Goal: Task Accomplishment & Management: Manage account settings

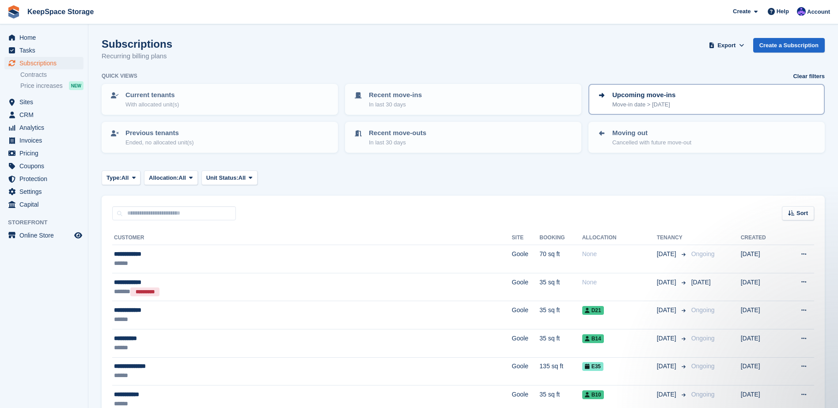
click at [636, 99] on p "Upcoming move-ins" at bounding box center [643, 95] width 63 height 10
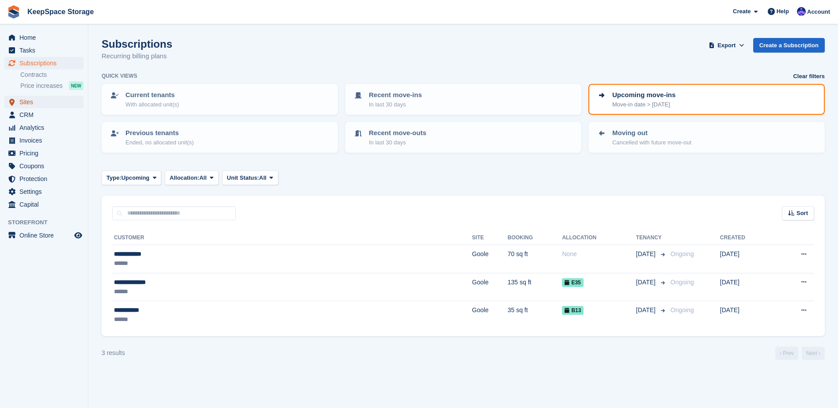
click at [42, 103] on span "Sites" at bounding box center [45, 102] width 53 height 12
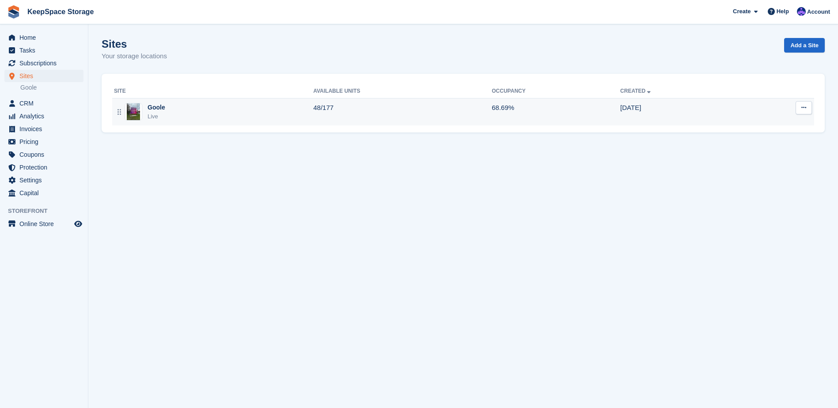
click at [302, 117] on div "Goole Live" at bounding box center [213, 112] width 199 height 18
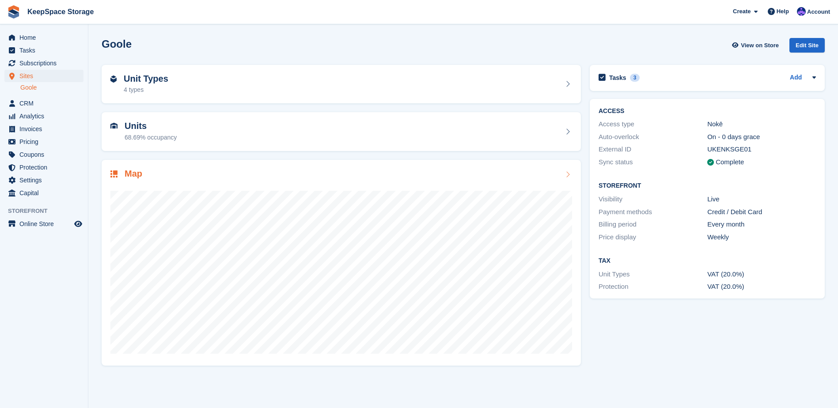
click at [364, 189] on div at bounding box center [340, 268] width 461 height 177
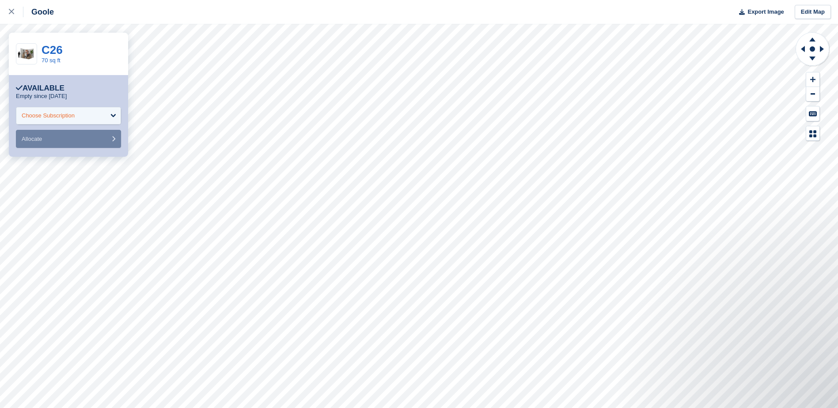
click at [62, 118] on div "Choose Subscription" at bounding box center [48, 115] width 53 height 9
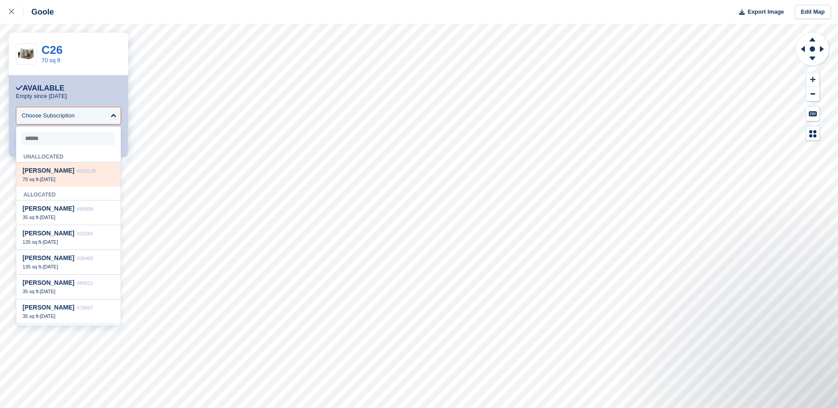
click at [77, 174] on span "#110136" at bounding box center [86, 170] width 19 height 5
select select "******"
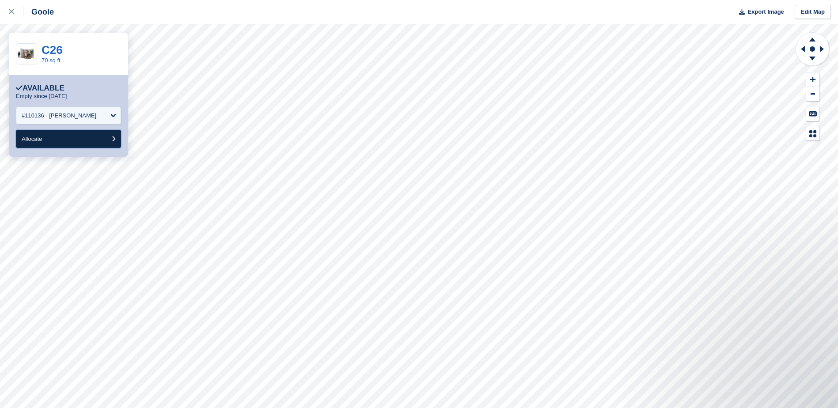
click at [76, 141] on button "Allocate" at bounding box center [68, 139] width 105 height 18
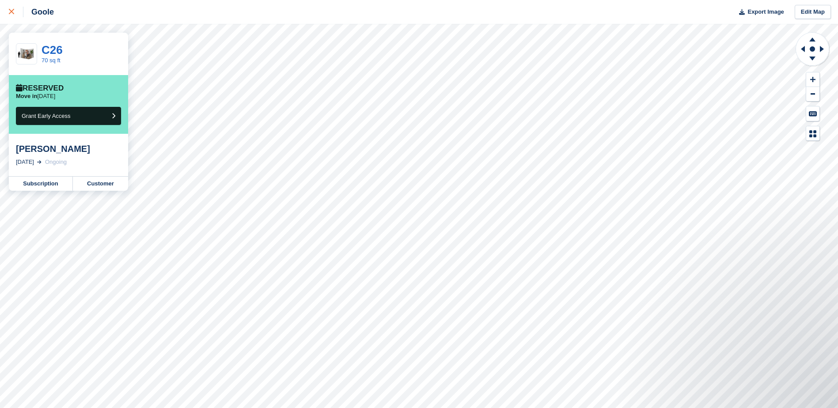
click at [12, 12] on icon at bounding box center [11, 11] width 5 height 5
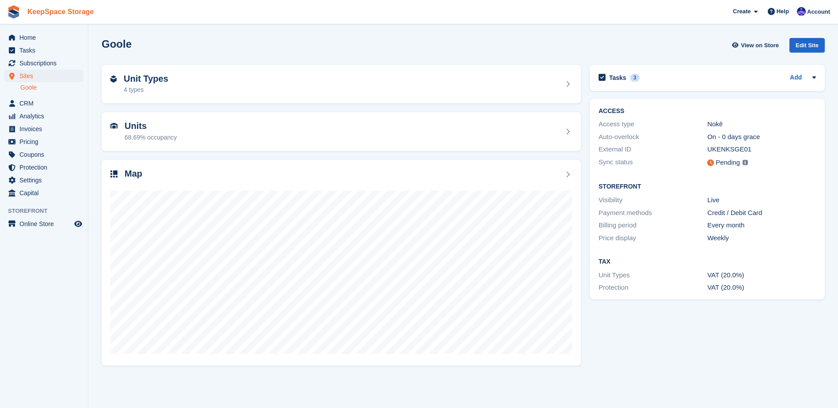
click at [64, 15] on link "KeepSpace Storage" at bounding box center [60, 11] width 73 height 15
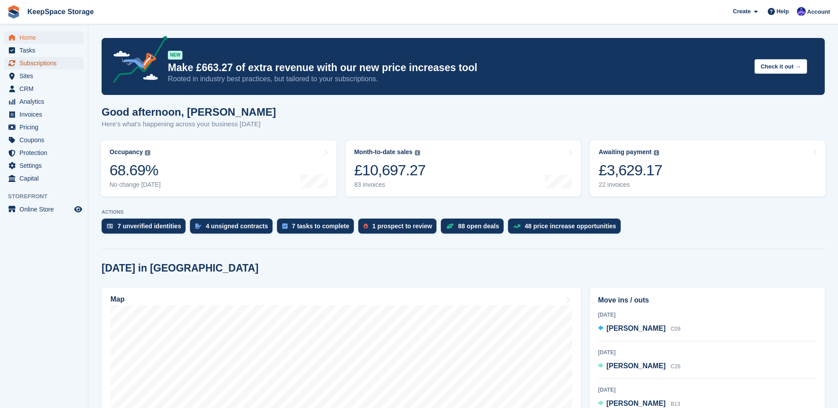
click at [52, 64] on span "Subscriptions" at bounding box center [45, 63] width 53 height 12
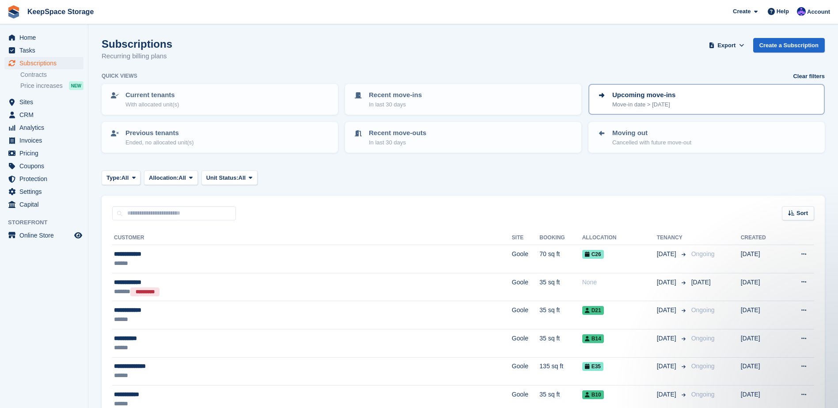
click at [694, 107] on div "Upcoming move-ins Move-in date > today" at bounding box center [706, 99] width 220 height 19
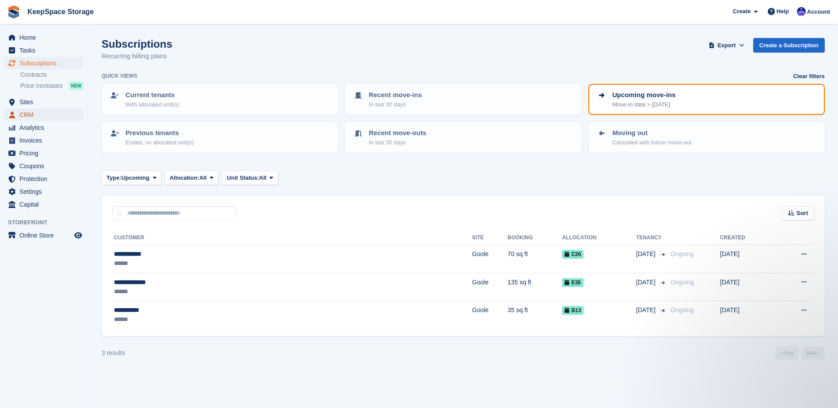
click at [45, 117] on span "CRM" at bounding box center [45, 115] width 53 height 12
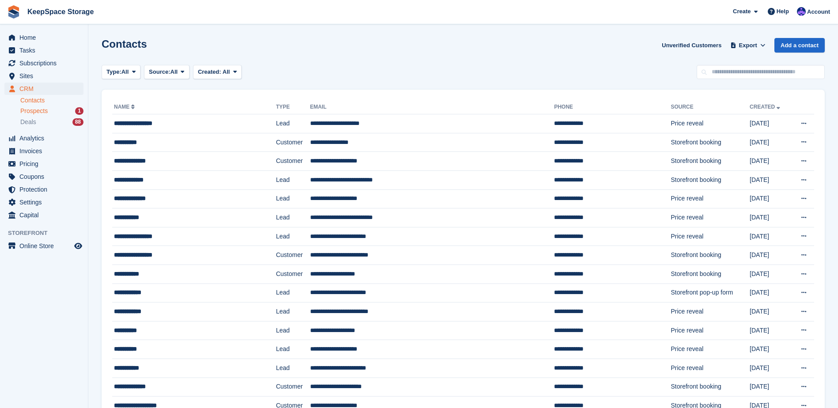
click at [51, 111] on div "Prospects 1" at bounding box center [51, 111] width 63 height 8
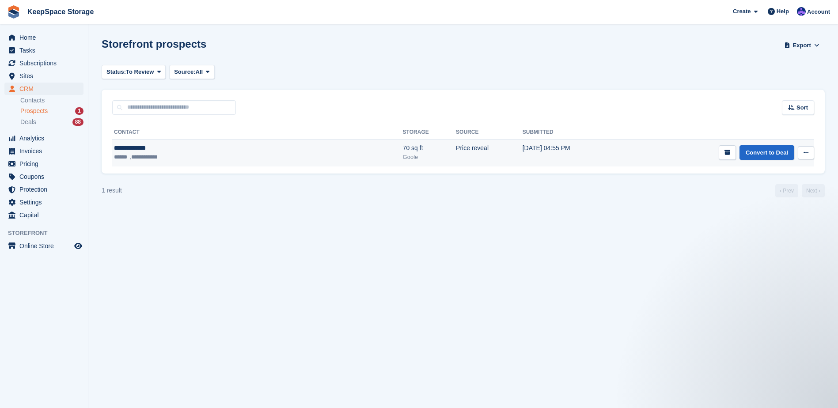
click at [199, 162] on td "**********" at bounding box center [257, 152] width 291 height 27
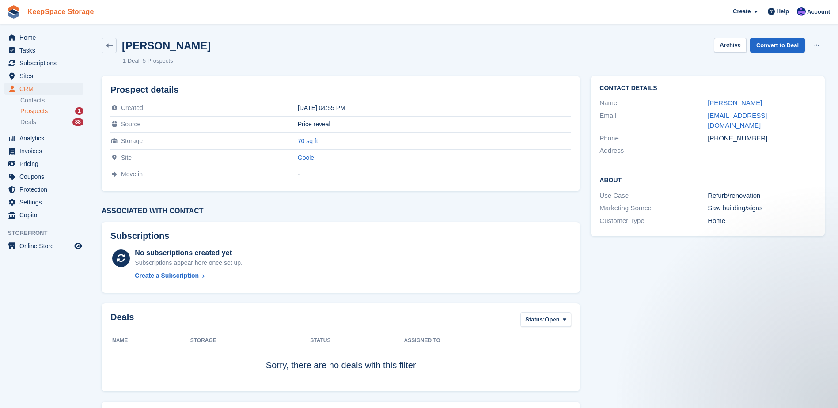
click at [56, 14] on link "KeepSpace Storage" at bounding box center [60, 11] width 73 height 15
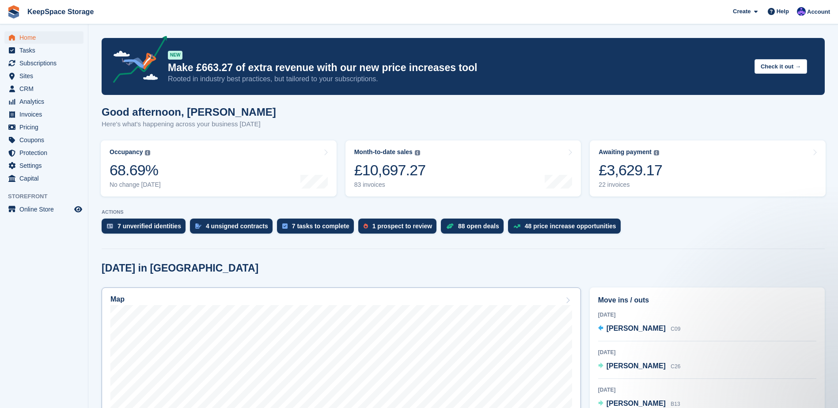
click at [214, 301] on div "Map" at bounding box center [340, 300] width 461 height 10
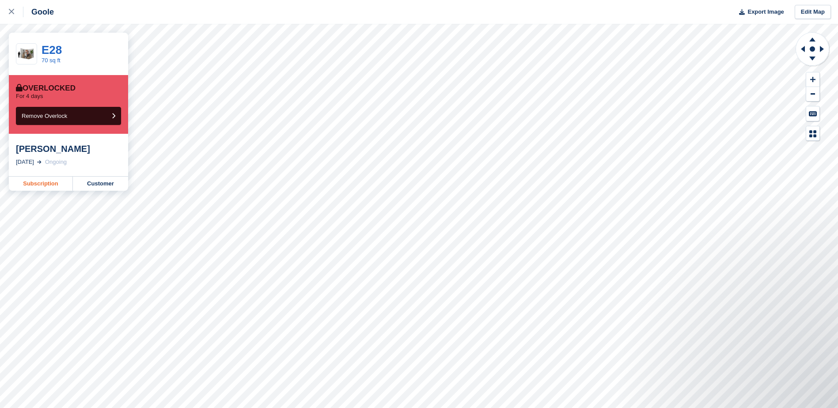
click at [55, 191] on link "Subscription" at bounding box center [41, 184] width 64 height 14
click at [17, 14] on div at bounding box center [16, 12] width 15 height 11
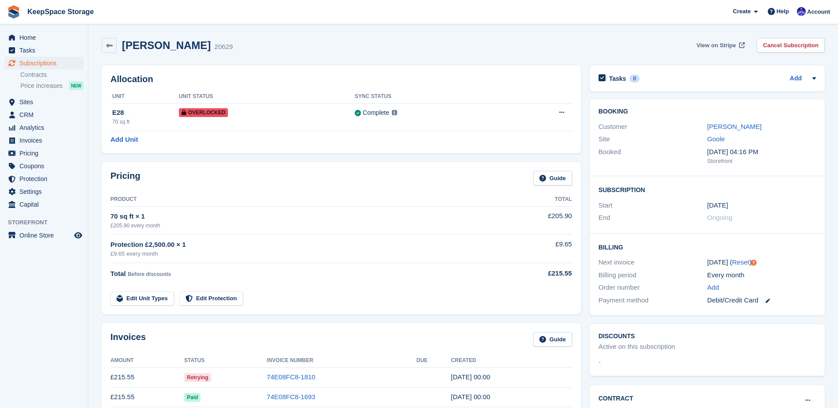
click at [710, 41] on span "View on Stripe" at bounding box center [715, 45] width 39 height 9
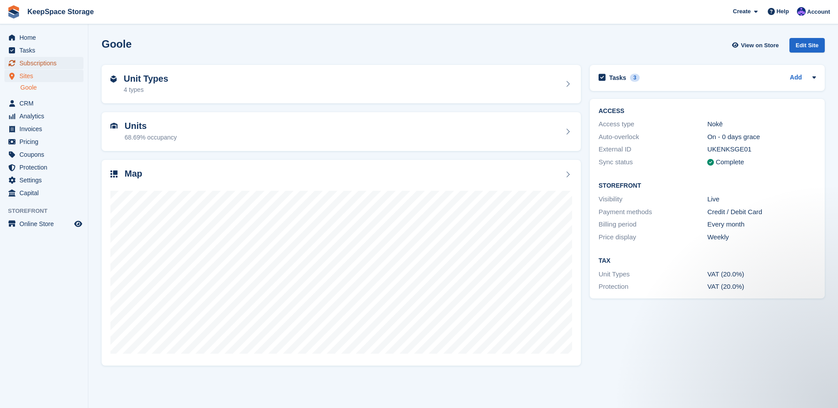
click at [60, 65] on span "Subscriptions" at bounding box center [45, 63] width 53 height 12
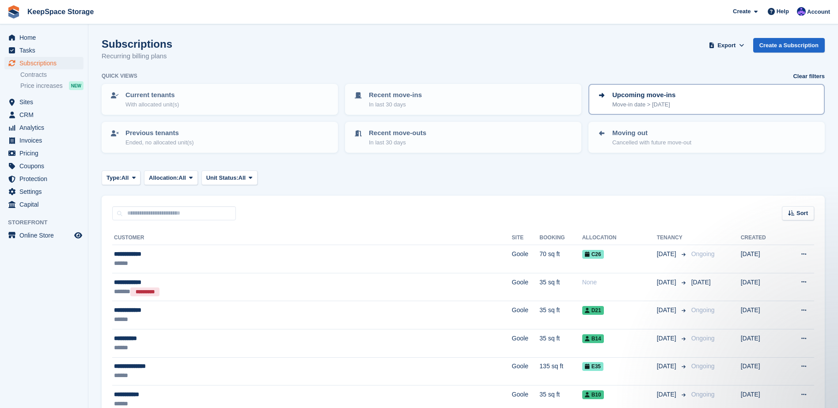
click at [646, 108] on p "Move-in date > [DATE]" at bounding box center [643, 104] width 63 height 9
